Goal: Entertainment & Leisure: Consume media (video, audio)

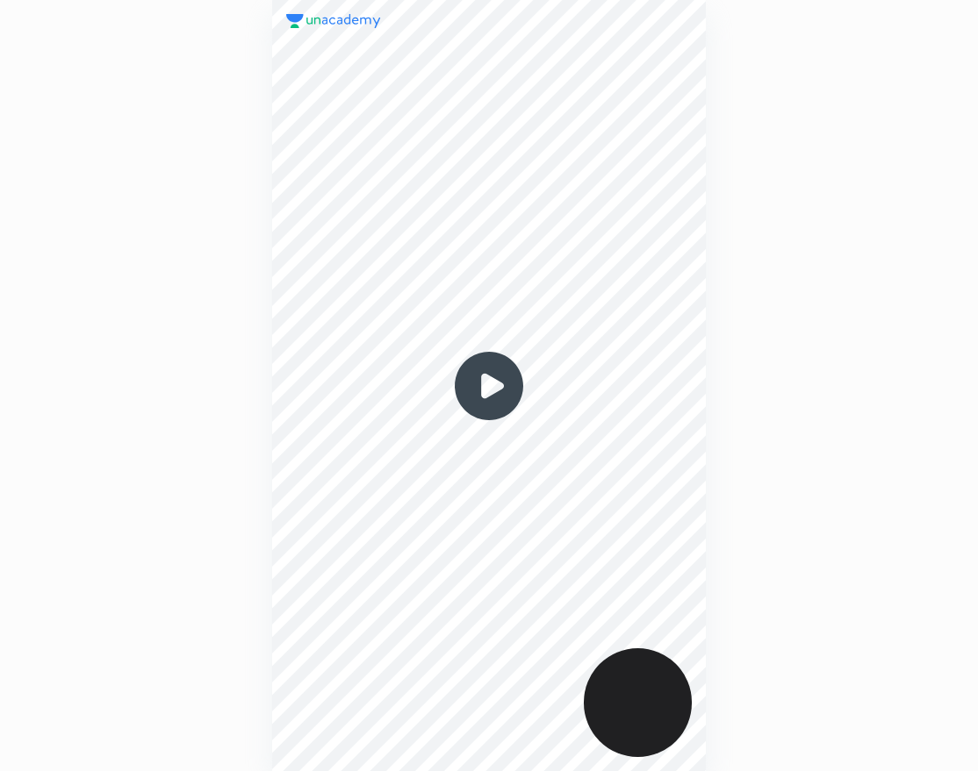
scroll to position [771, 697]
click at [496, 368] on img at bounding box center [489, 386] width 84 height 84
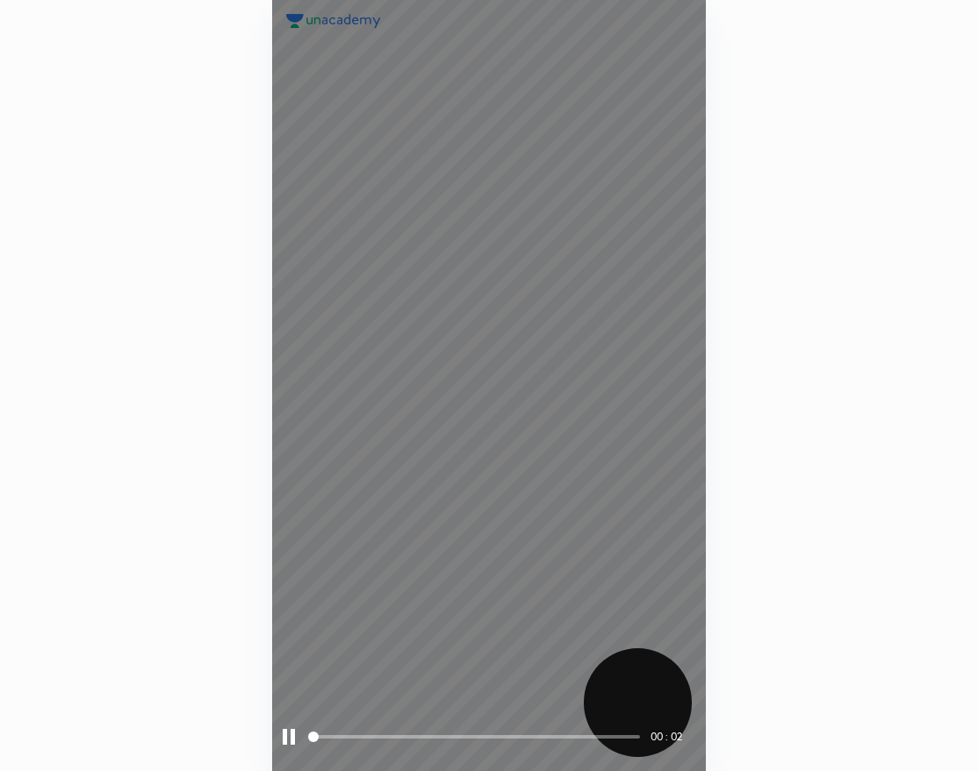
click at [357, 732] on span at bounding box center [474, 737] width 331 height 26
click at [450, 736] on span at bounding box center [474, 737] width 331 height 4
click at [524, 736] on span at bounding box center [474, 737] width 331 height 4
click at [596, 736] on span at bounding box center [474, 737] width 331 height 4
click at [631, 738] on span at bounding box center [474, 737] width 331 height 4
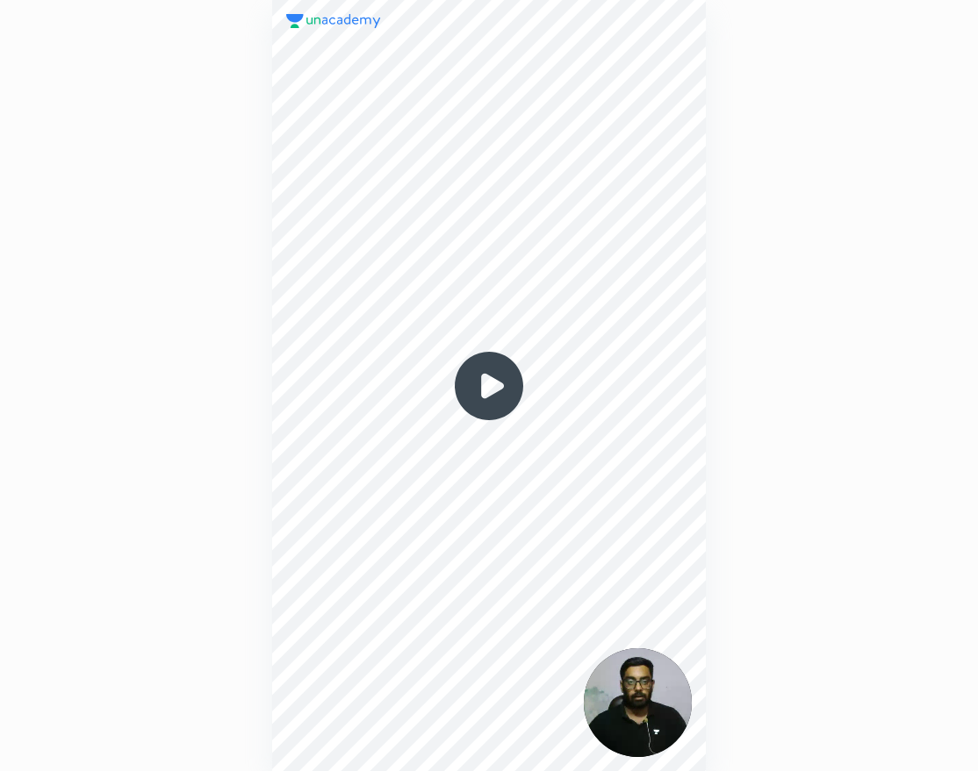
click at [470, 394] on img at bounding box center [489, 386] width 84 height 84
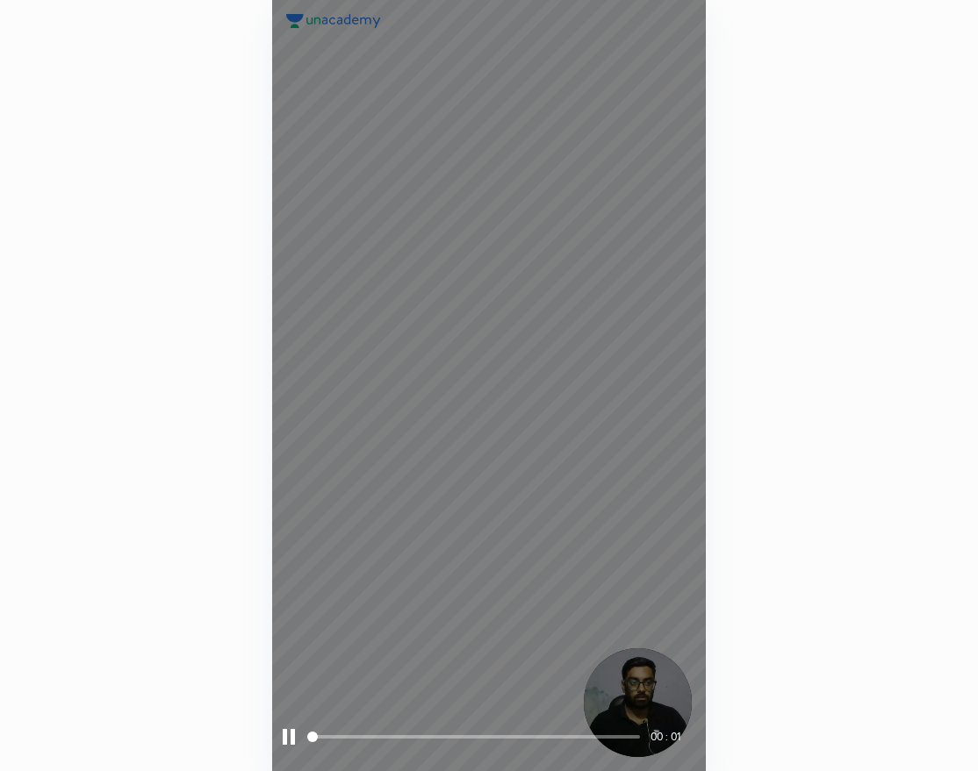
click at [333, 727] on span at bounding box center [474, 737] width 331 height 26
click at [373, 730] on span at bounding box center [474, 737] width 331 height 26
click at [411, 739] on span at bounding box center [474, 737] width 331 height 26
click at [441, 748] on span at bounding box center [474, 737] width 331 height 26
click at [478, 735] on span at bounding box center [474, 737] width 331 height 4
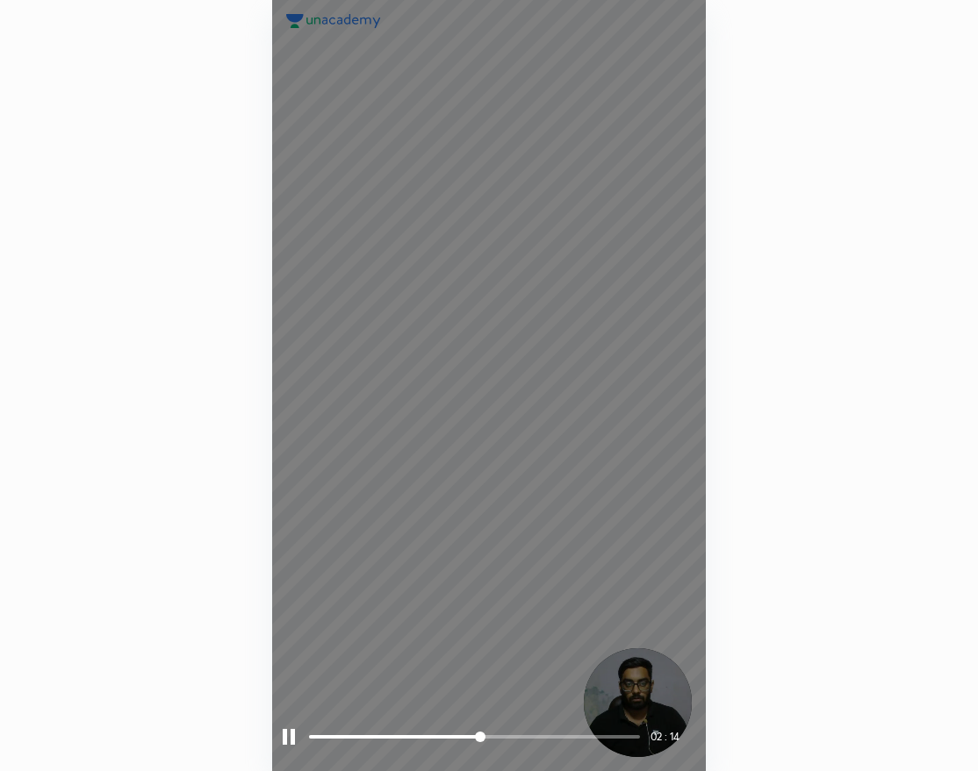
click at [510, 731] on span at bounding box center [474, 737] width 331 height 26
click at [542, 735] on span at bounding box center [474, 737] width 331 height 4
click at [552, 738] on span "styled slider" at bounding box center [546, 737] width 11 height 11
click at [593, 738] on span at bounding box center [474, 737] width 331 height 4
